Goal: Find specific page/section: Locate a particular part of the current website

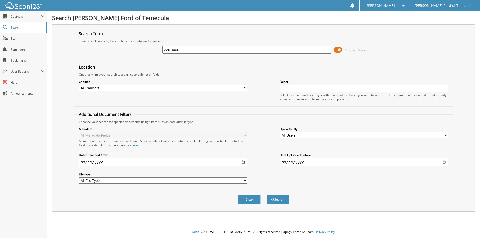
type input "3301660"
click at [267, 195] on button "Search" at bounding box center [278, 199] width 23 height 9
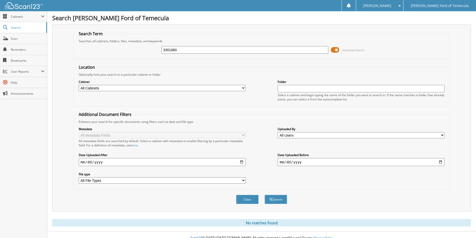
click at [214, 50] on input "3301660" at bounding box center [245, 50] width 167 height 8
click at [265, 195] on button "Search" at bounding box center [276, 199] width 23 height 9
click at [336, 49] on span at bounding box center [335, 50] width 9 height 8
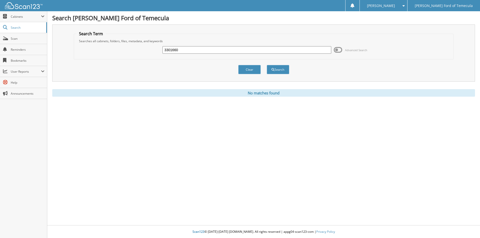
click at [222, 49] on input "3301660" at bounding box center [247, 50] width 169 height 8
click at [279, 68] on button "Search" at bounding box center [278, 69] width 23 height 9
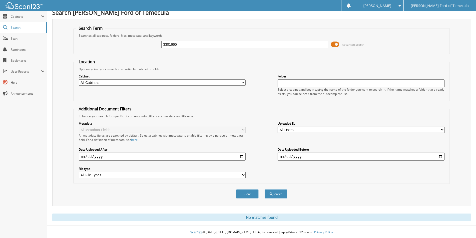
scroll to position [6, 0]
click at [116, 7] on div "Joseph B. Settings Logout Gosch Ford of Temecula" at bounding box center [238, 5] width 476 height 11
